Goal: Communication & Community: Answer question/provide support

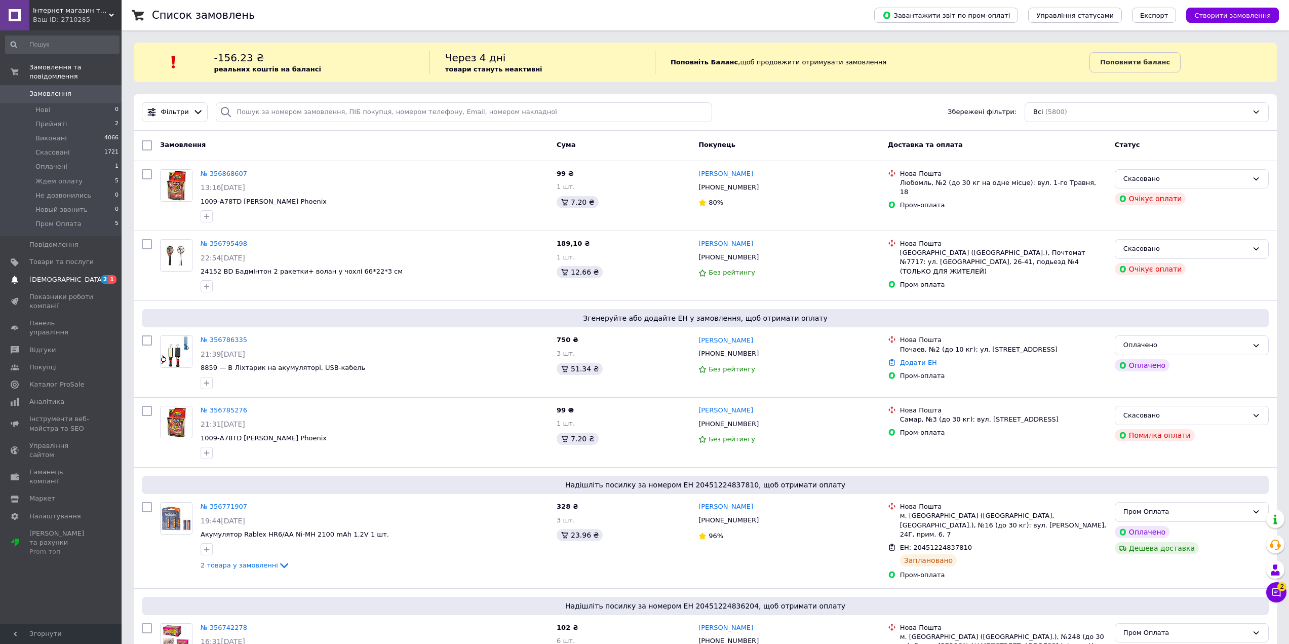
click at [75, 275] on span "[DEMOGRAPHIC_DATA]" at bounding box center [61, 279] width 64 height 9
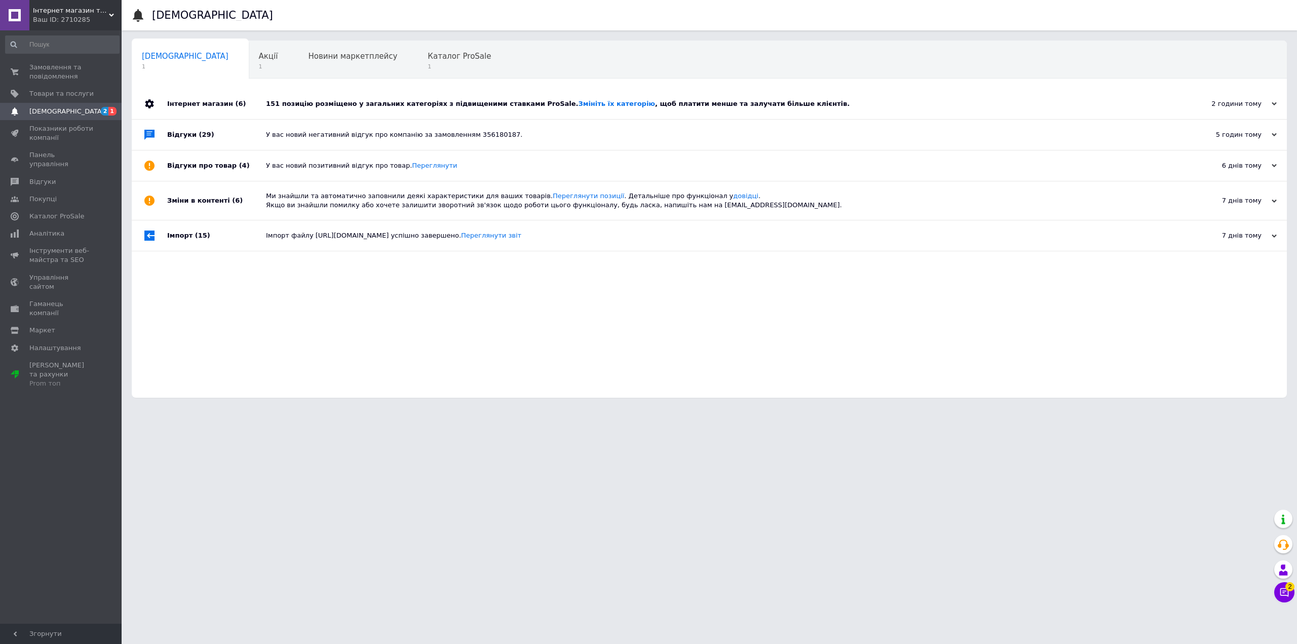
click at [354, 106] on div "151 позицію розміщено у загальних категоріях з підвищеними ставками ProSale. Зм…" at bounding box center [720, 103] width 909 height 9
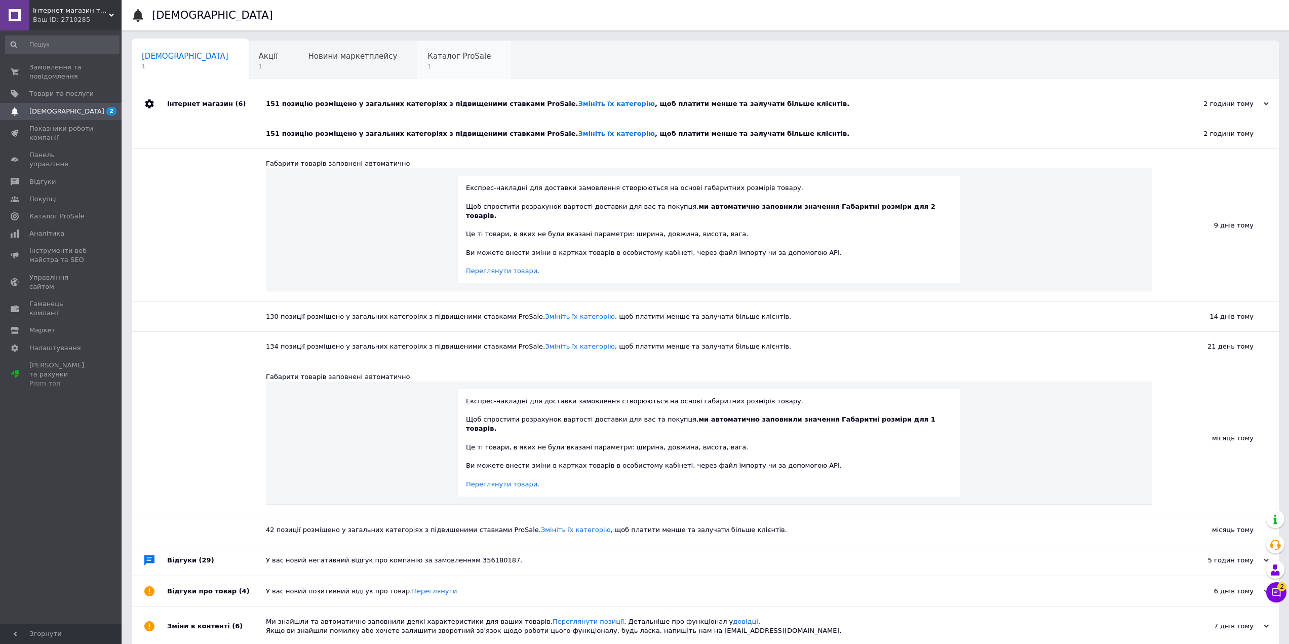
click at [427, 63] on span "1" at bounding box center [458, 67] width 63 height 8
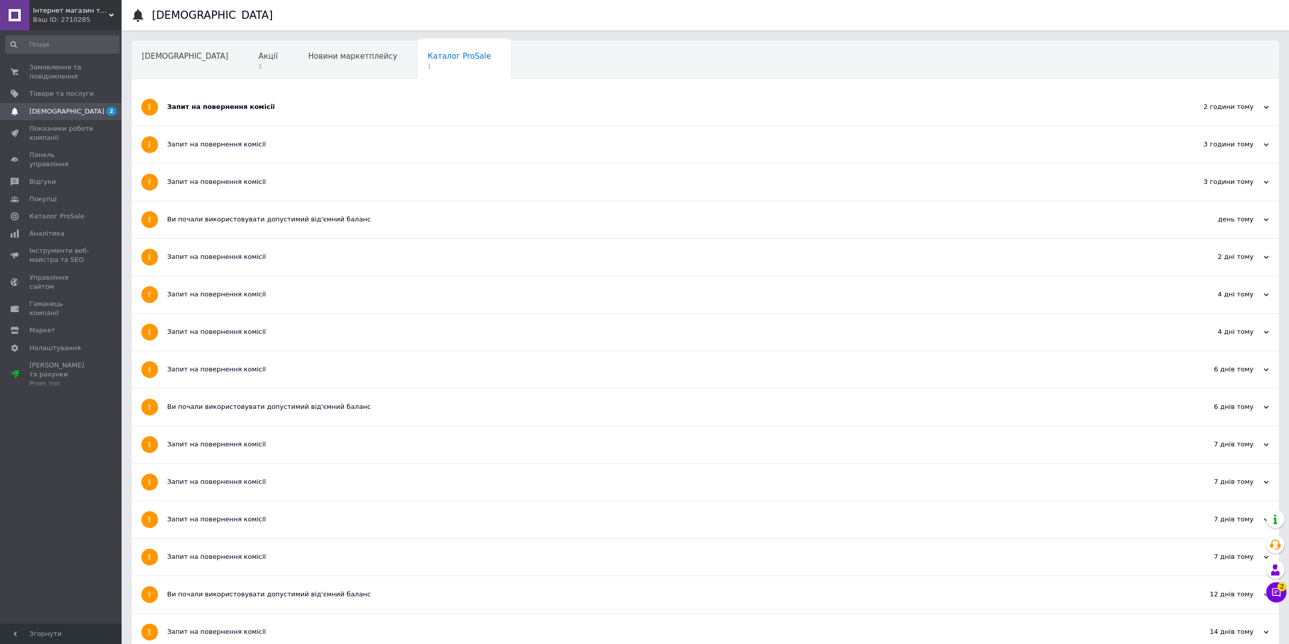
click at [375, 96] on div "Запит на повернення комісії" at bounding box center [667, 107] width 1000 height 37
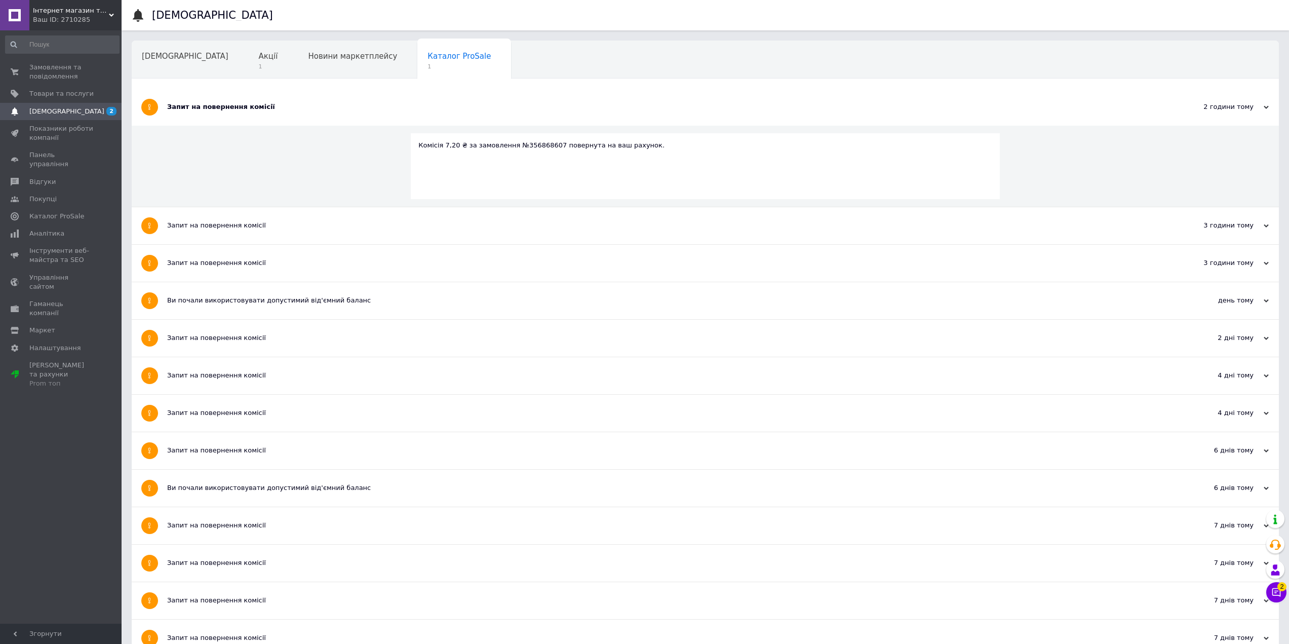
click at [375, 96] on div "Запит на повернення комісії" at bounding box center [667, 107] width 1000 height 37
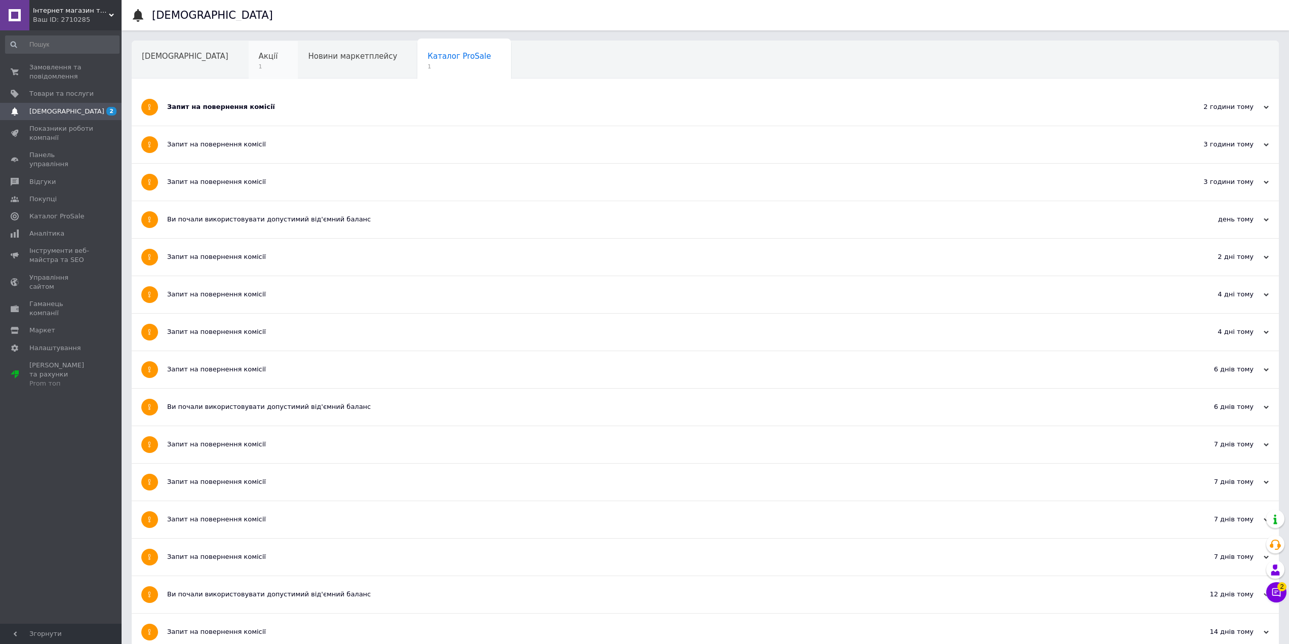
click at [259, 63] on span "1" at bounding box center [268, 67] width 19 height 8
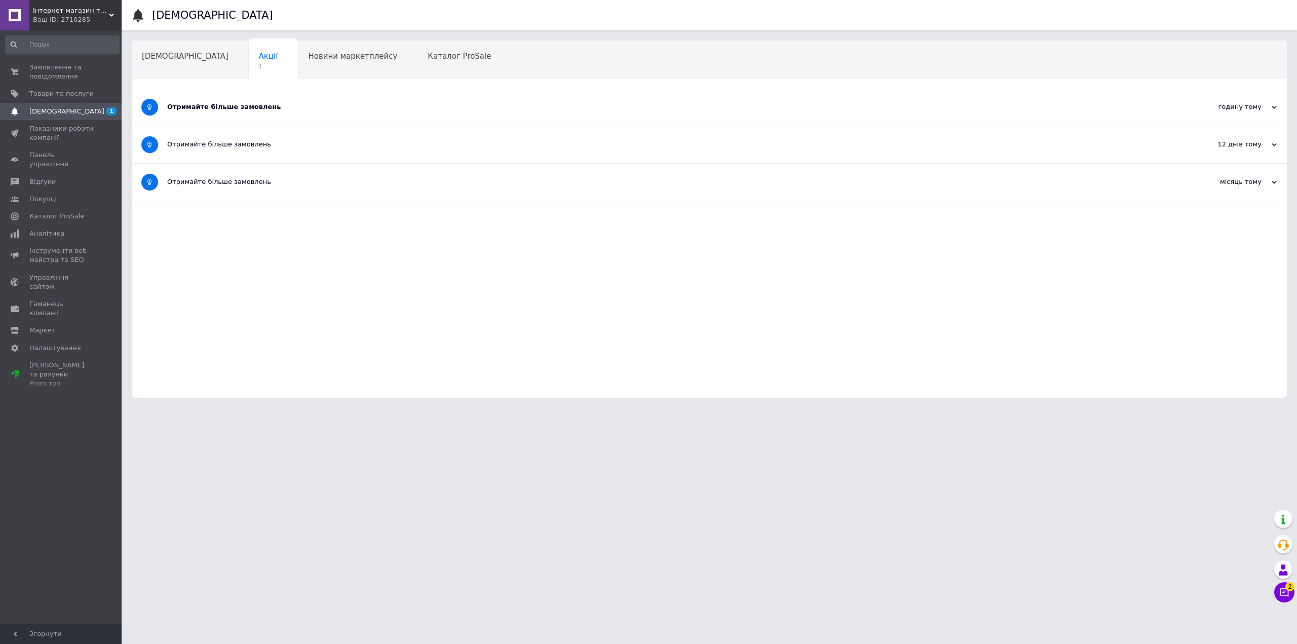
click at [272, 106] on div "Отримайте більше замовлень" at bounding box center [671, 106] width 1008 height 9
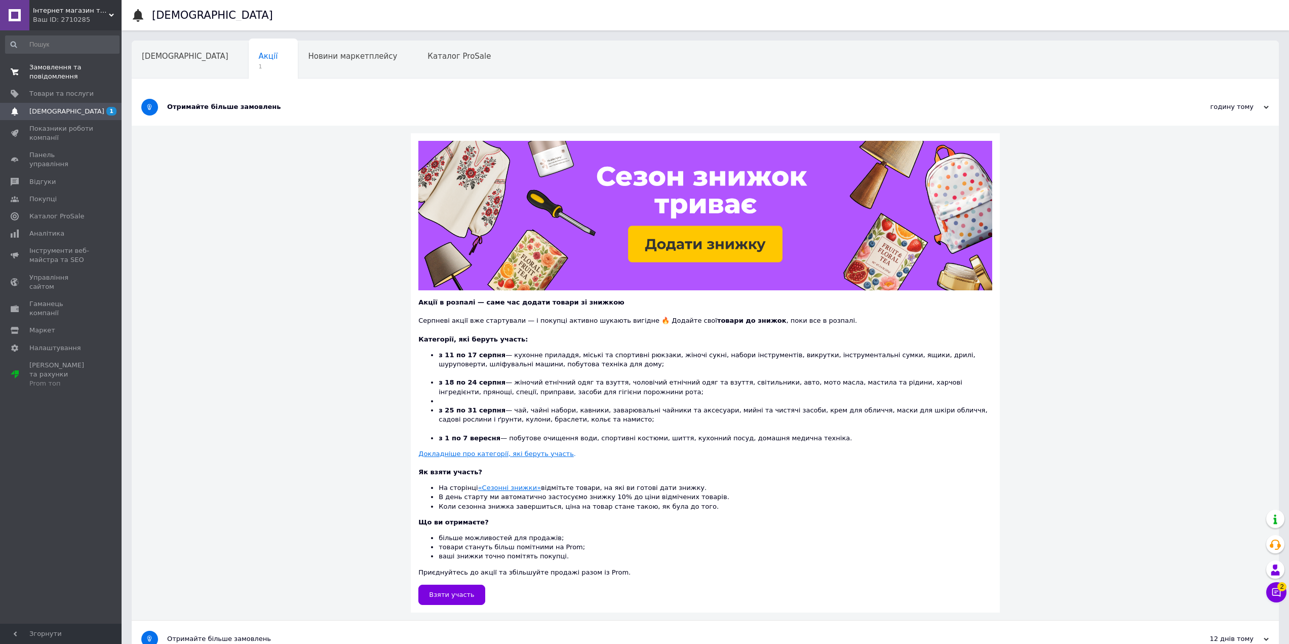
click at [57, 75] on span "Замовлення та повідомлення" at bounding box center [61, 72] width 64 height 18
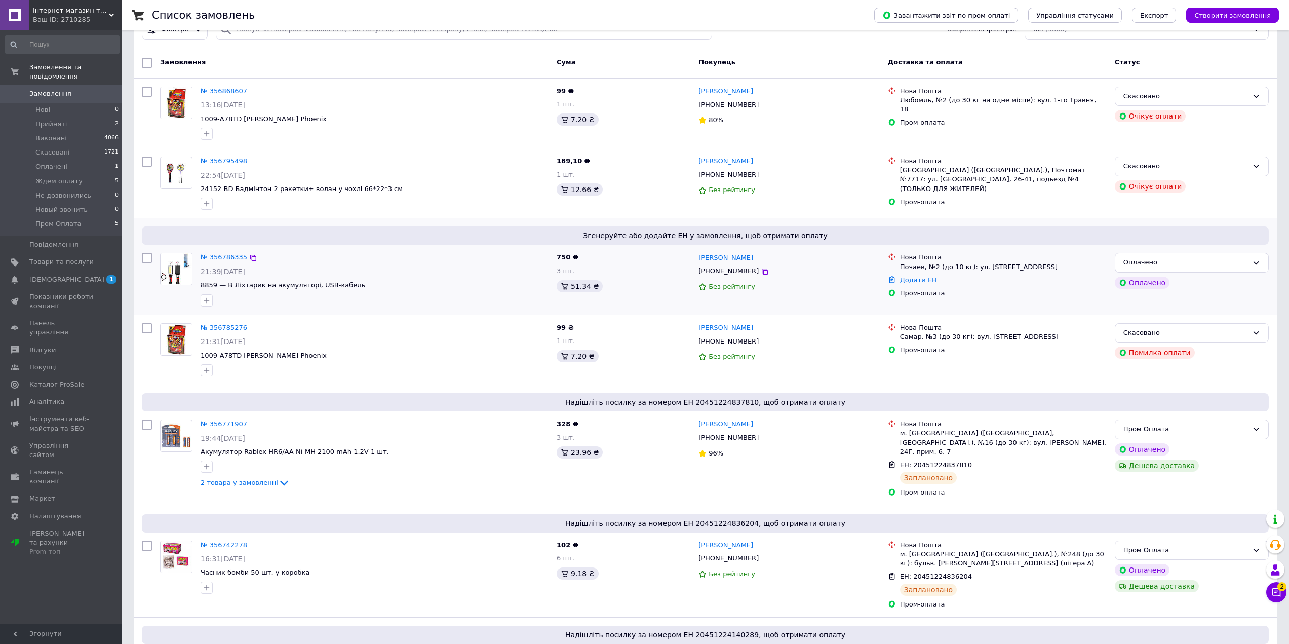
scroll to position [101, 0]
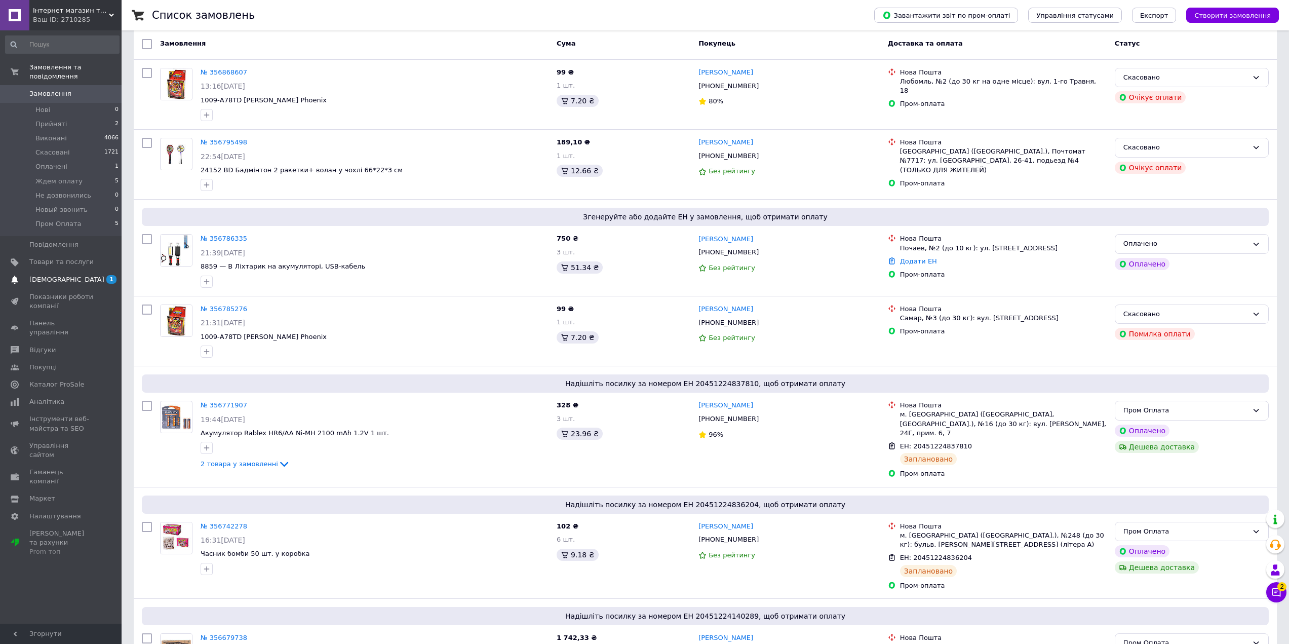
click at [59, 275] on link "[DEMOGRAPHIC_DATA] 1" at bounding box center [62, 279] width 125 height 17
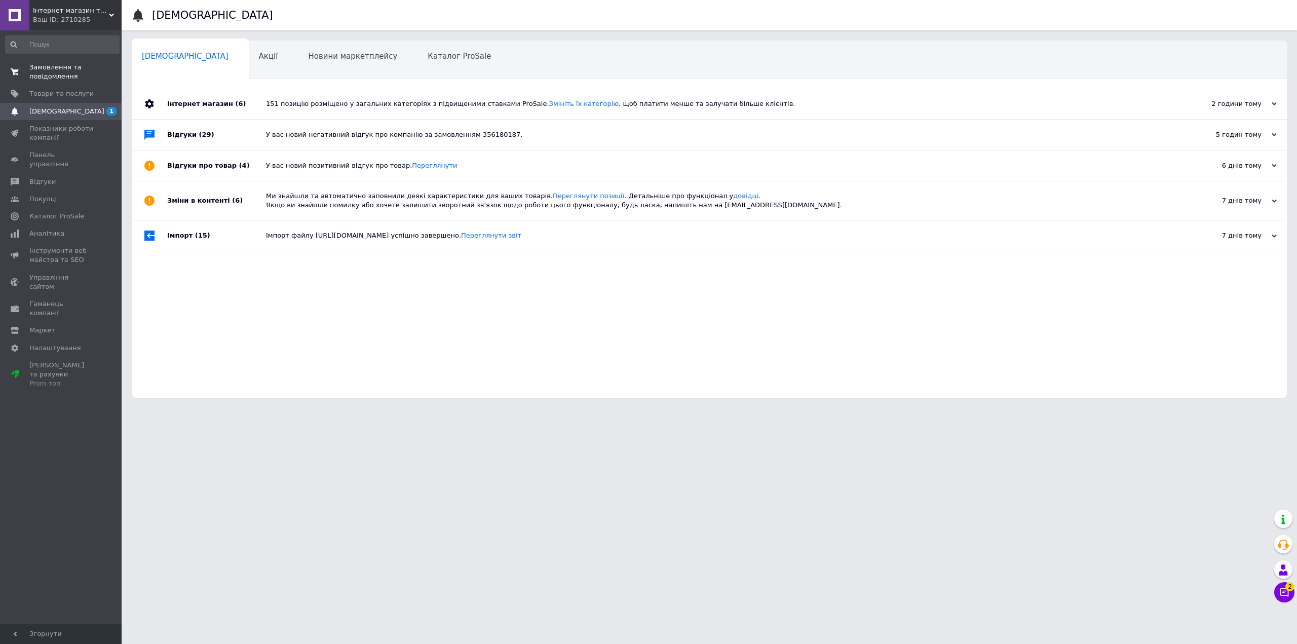
click at [58, 76] on span "Замовлення та повідомлення" at bounding box center [61, 72] width 64 height 18
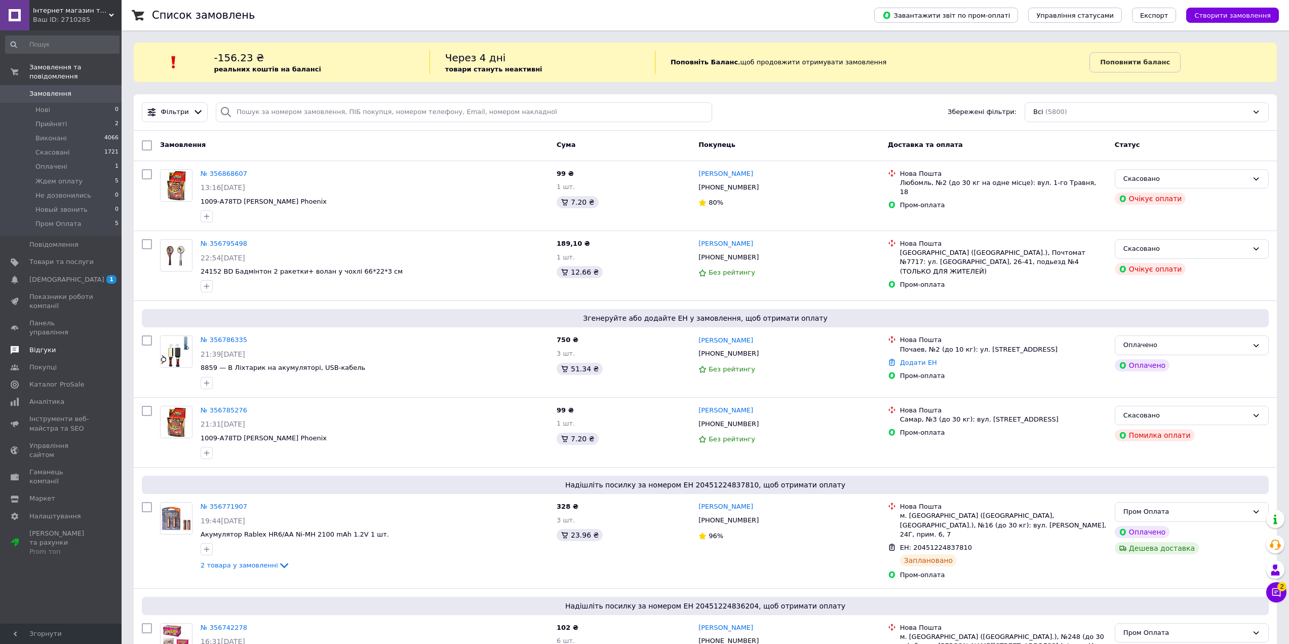
click at [48, 345] on span "Відгуки" at bounding box center [42, 349] width 26 height 9
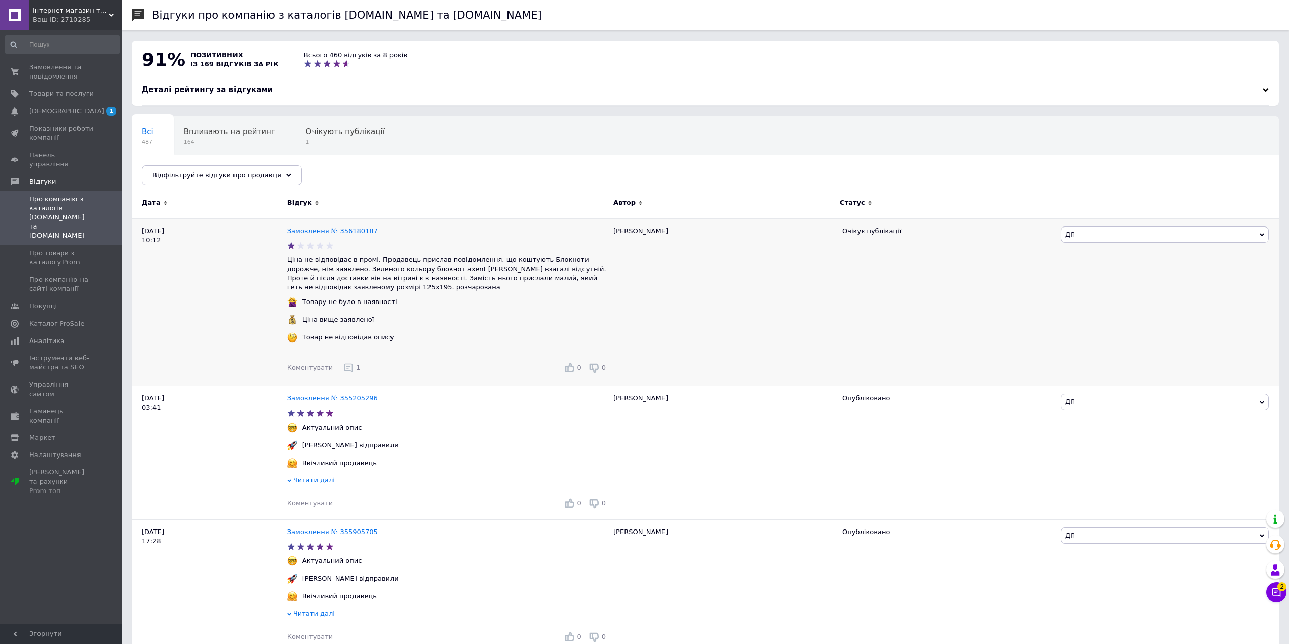
click at [347, 376] on div "Коментувати 1" at bounding box center [323, 368] width 73 height 20
click at [344, 372] on use at bounding box center [348, 368] width 9 height 9
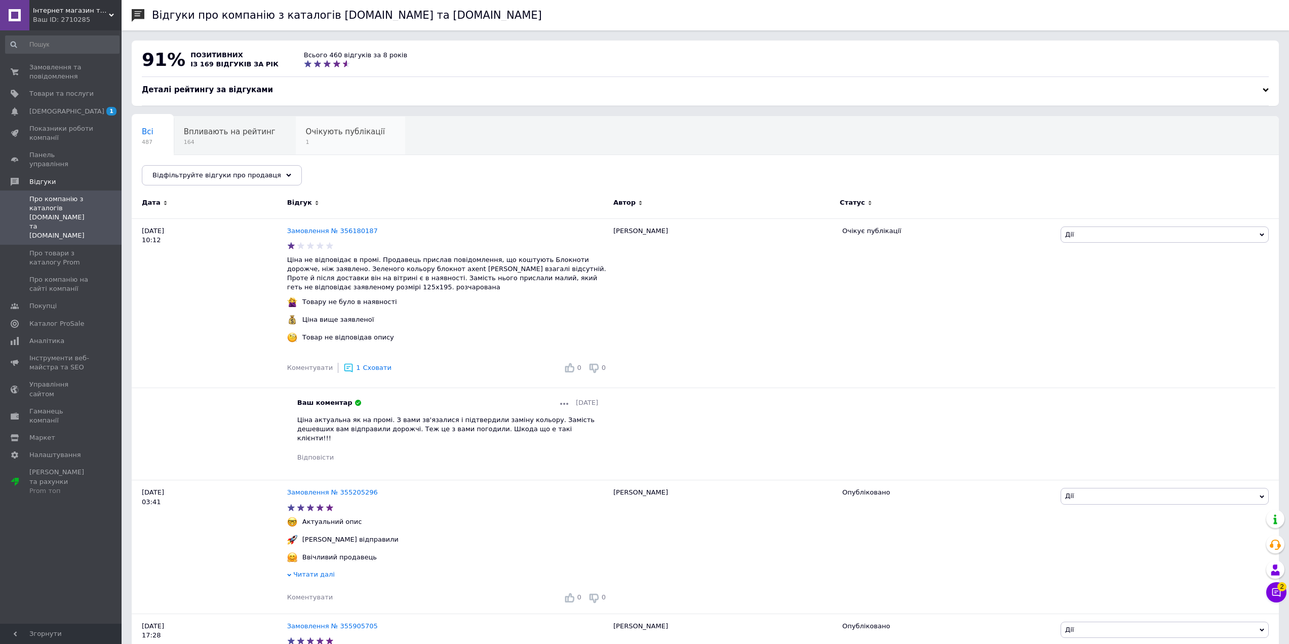
click at [335, 131] on span "Очікують публікації" at bounding box center [345, 131] width 79 height 9
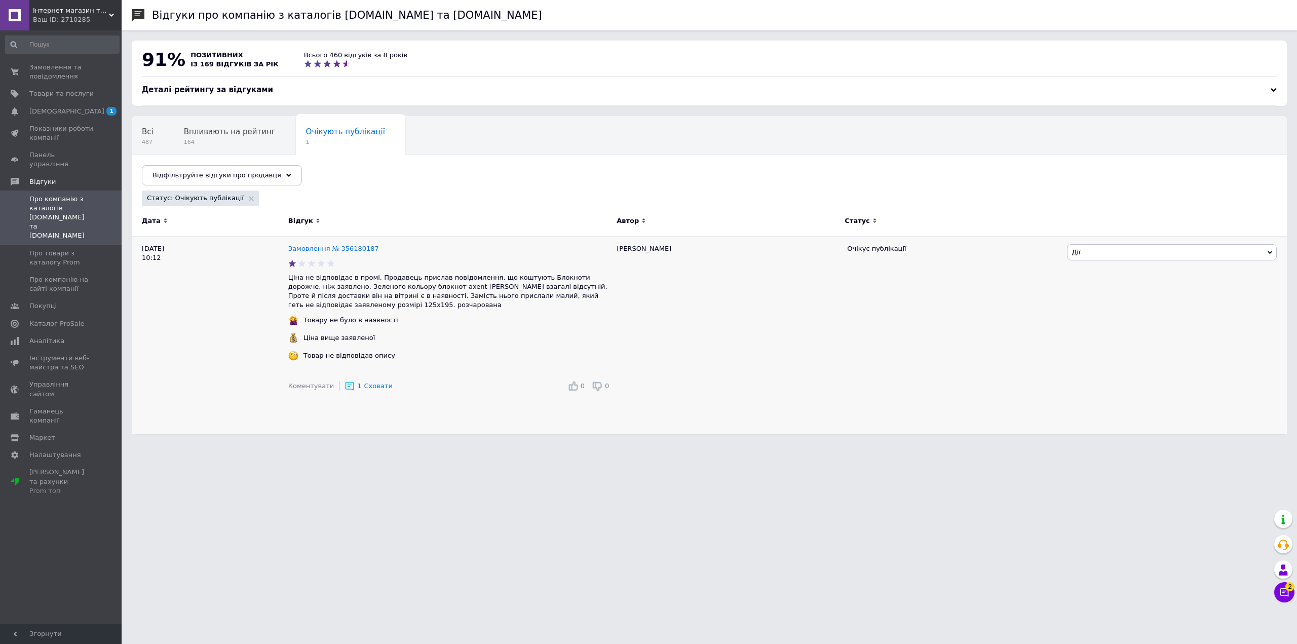
click at [1181, 254] on span "Дії" at bounding box center [1172, 252] width 210 height 16
click at [1110, 299] on li "Опублікувати" at bounding box center [1171, 300] width 209 height 14
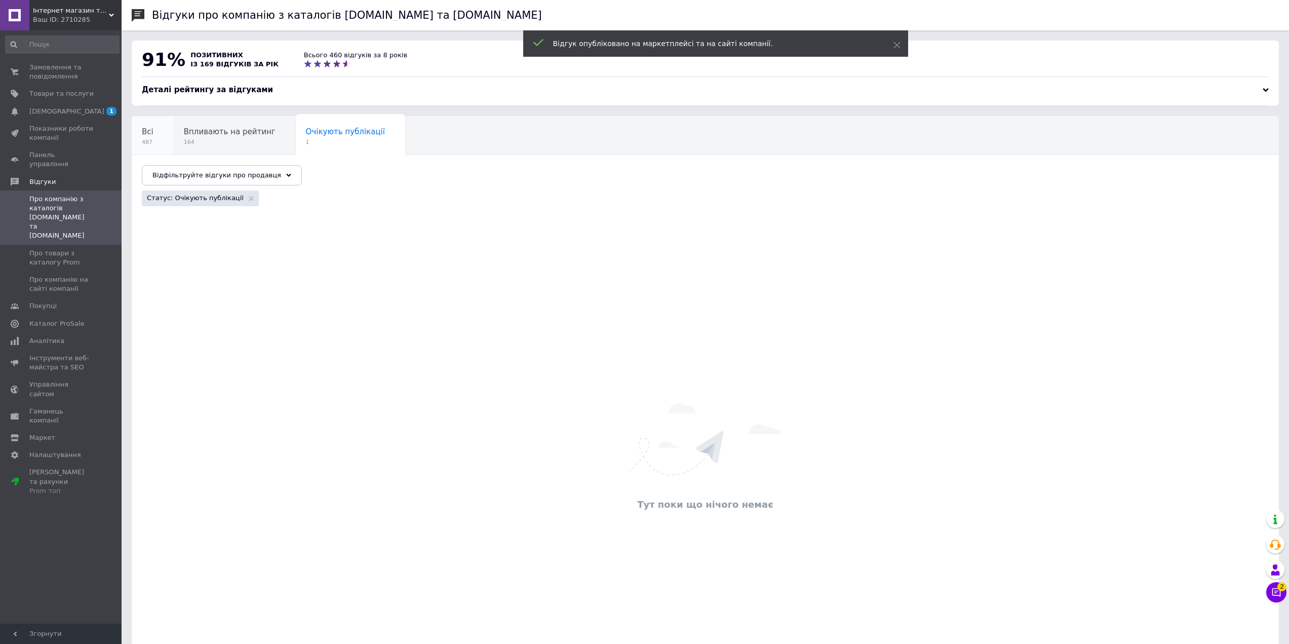
click at [148, 135] on span "Всі" at bounding box center [148, 131] width 12 height 9
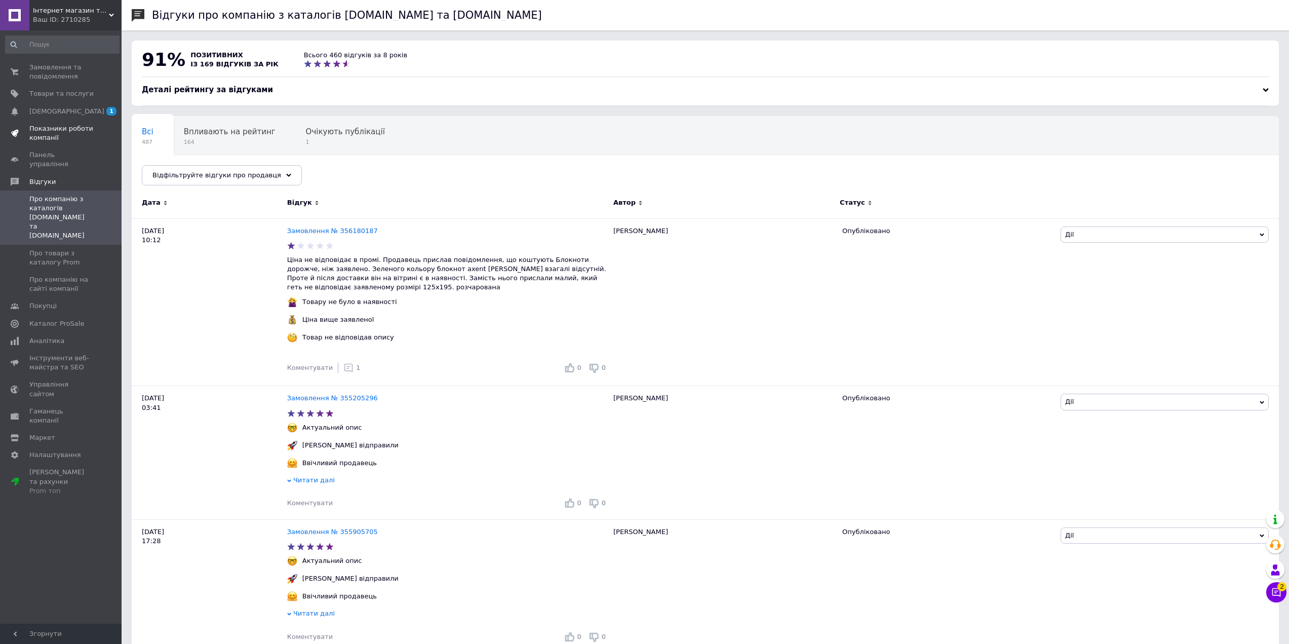
click at [67, 129] on span "Показники роботи компанії" at bounding box center [61, 133] width 64 height 18
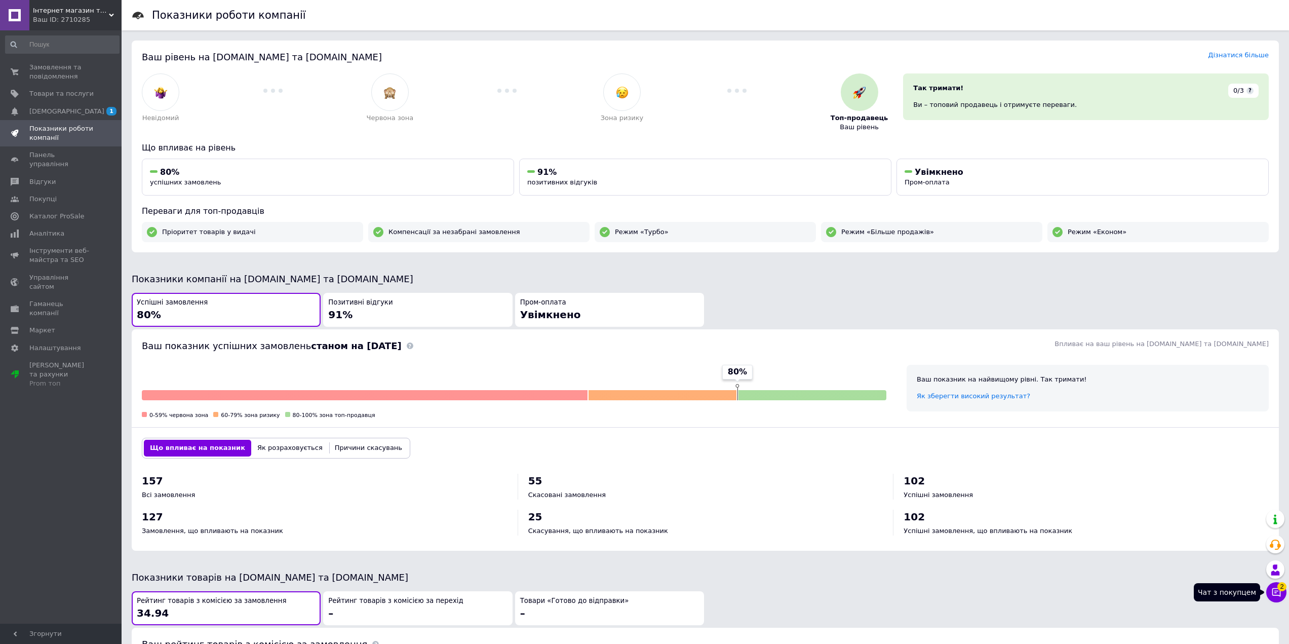
click at [1278, 591] on icon at bounding box center [1276, 592] width 9 height 9
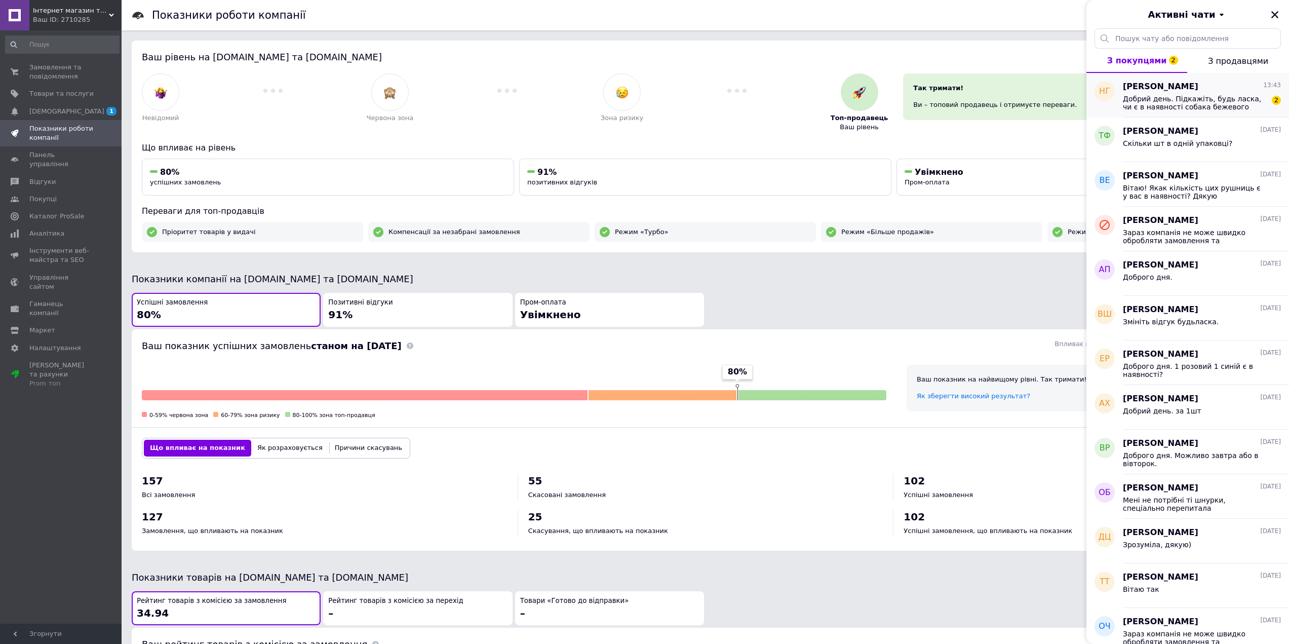
click at [1185, 108] on span "Добрий день. Підкажіть, будь ласка, чи є в наявності собака бежевого кольору?" at bounding box center [1195, 103] width 144 height 16
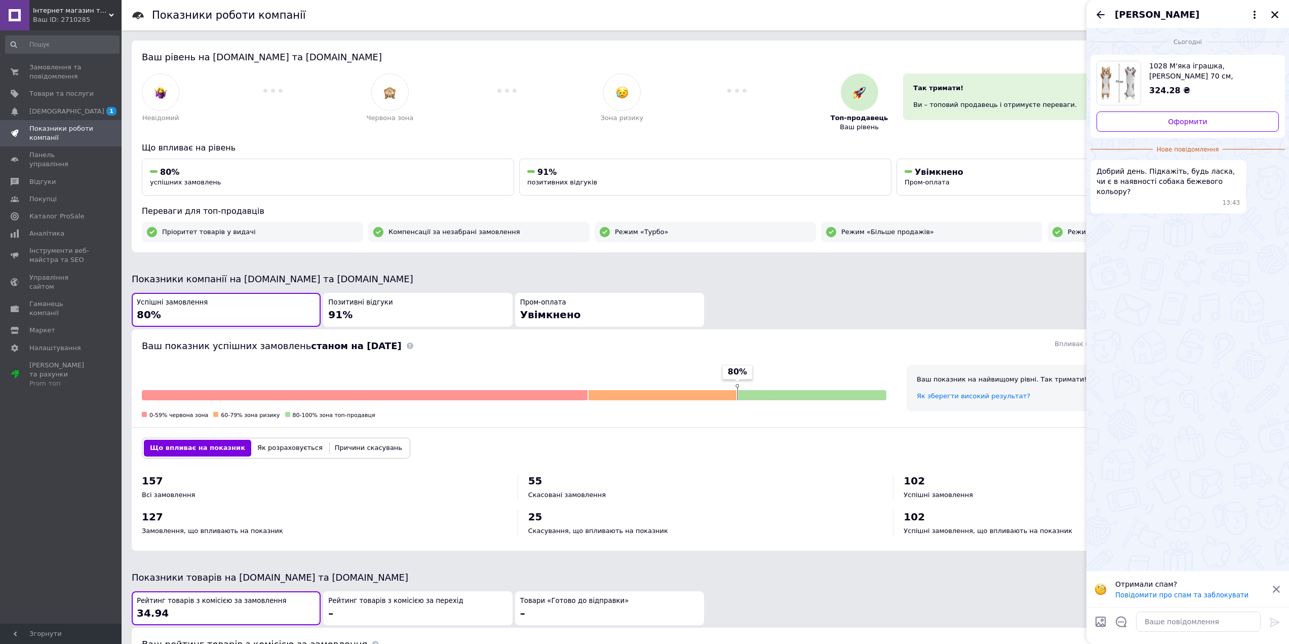
click at [1125, 84] on img "Переглянути товар" at bounding box center [1119, 83] width 44 height 44
click at [1183, 617] on textarea at bounding box center [1198, 621] width 125 height 20
type textarea "Доброго дня. Ні"
